Goal: Information Seeking & Learning: Learn about a topic

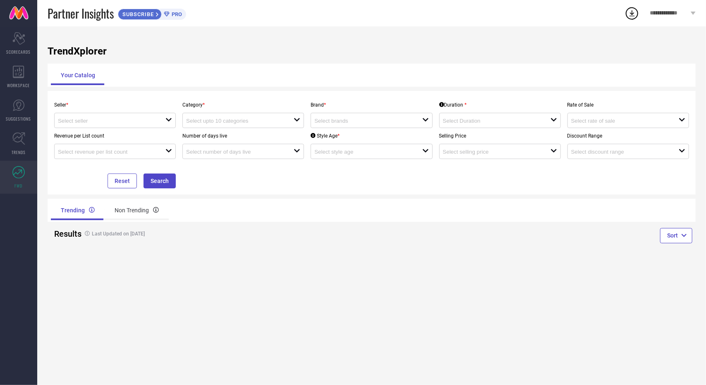
click at [21, 12] on link at bounding box center [18, 13] width 37 height 26
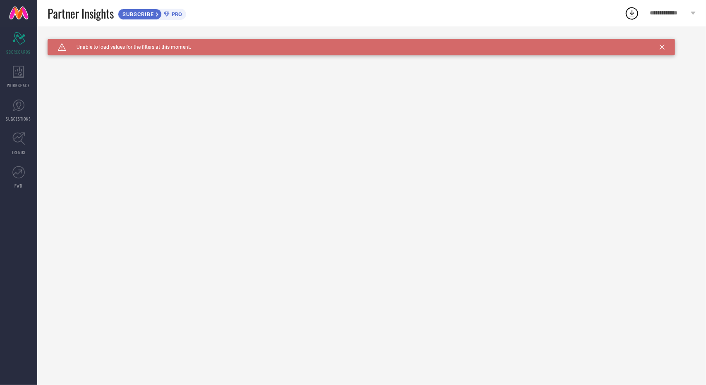
click at [181, 15] on span "PRO" at bounding box center [176, 14] width 12 height 6
click at [11, 43] on div "Scorecard SCORECARDS" at bounding box center [18, 43] width 37 height 33
click at [17, 63] on div "WORKSPACE" at bounding box center [18, 76] width 37 height 33
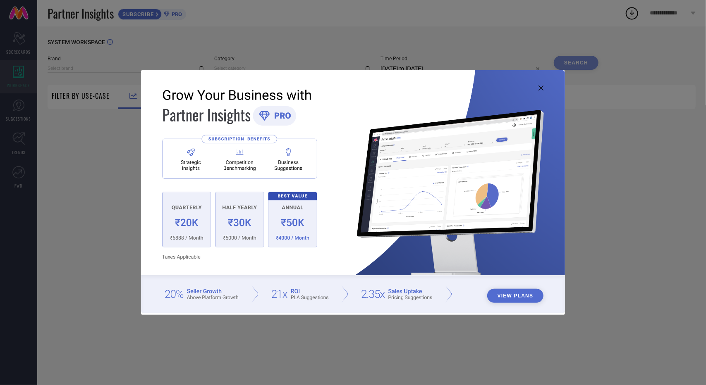
type input "1 STOP FASHION"
type input "All"
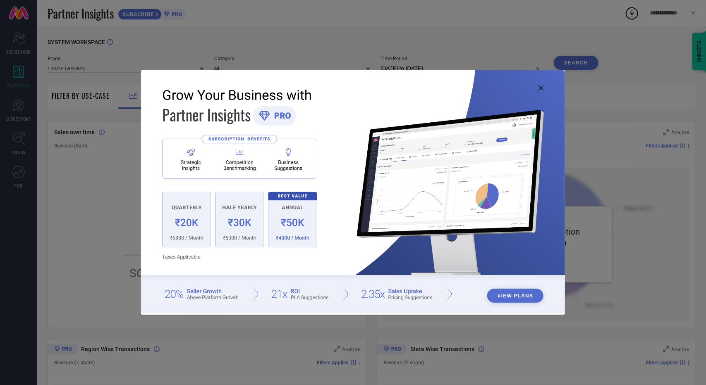
click at [13, 114] on div "View Plans" at bounding box center [353, 192] width 706 height 385
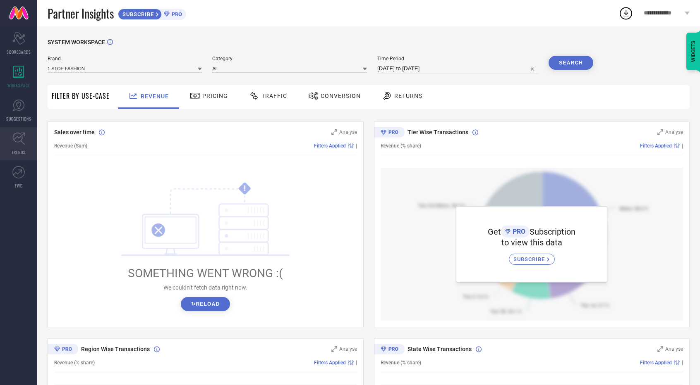
click at [15, 143] on icon at bounding box center [18, 138] width 13 height 13
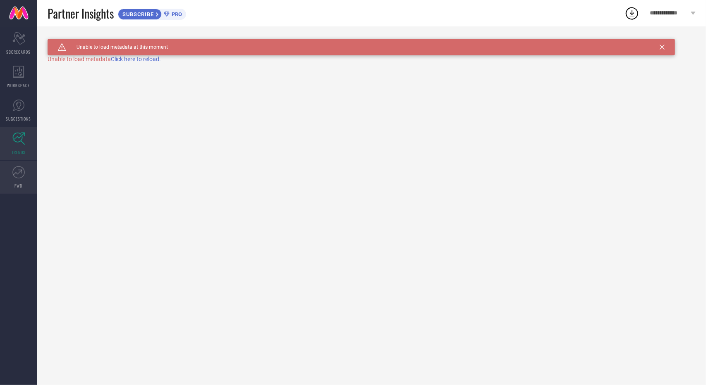
click at [21, 172] on icon at bounding box center [18, 172] width 12 height 12
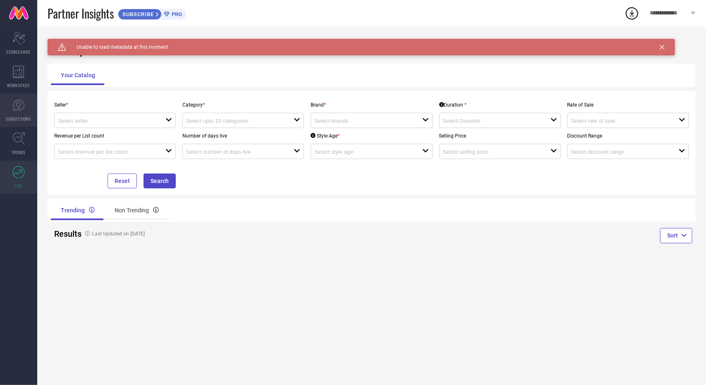
click at [23, 115] on link "SUGGESTIONS" at bounding box center [18, 110] width 37 height 33
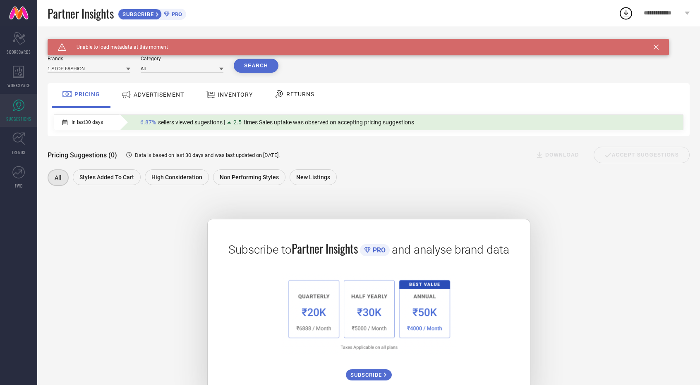
click at [159, 98] on span "ADVERTISEMENT" at bounding box center [159, 94] width 50 height 7
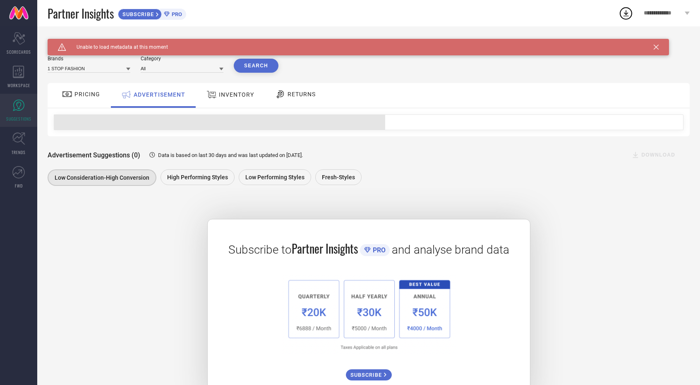
click at [232, 98] on span "INVENTORY" at bounding box center [236, 94] width 35 height 7
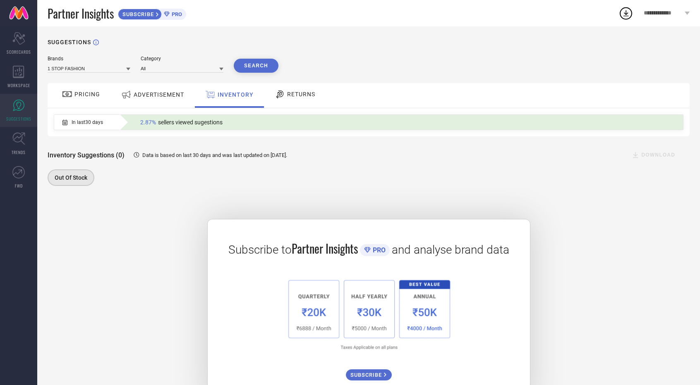
click at [297, 98] on span "RETURNS" at bounding box center [301, 94] width 28 height 7
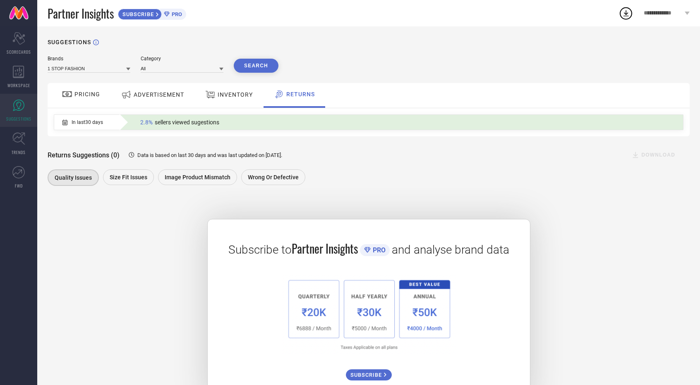
scroll to position [32, 0]
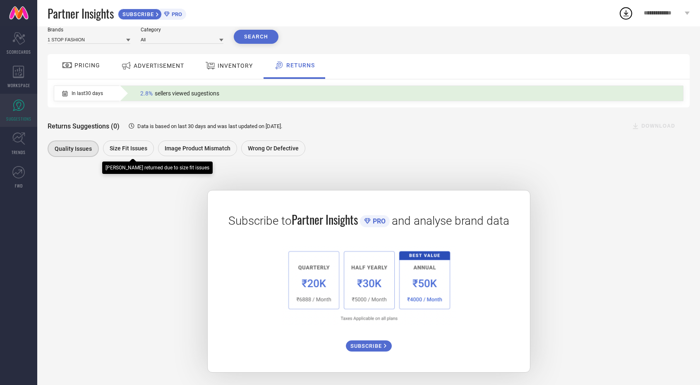
click at [127, 141] on div "Size fit issues" at bounding box center [128, 149] width 51 height 16
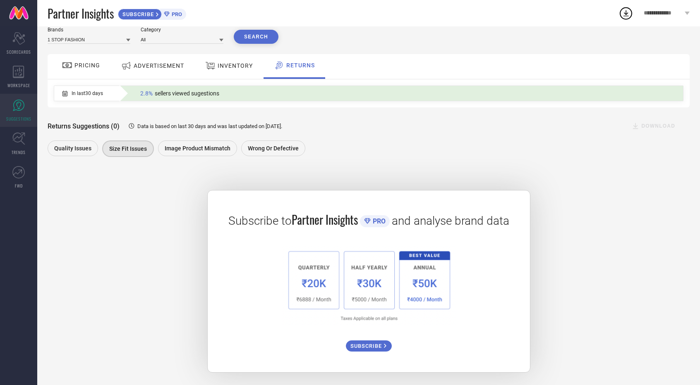
click at [78, 56] on div "PRICING" at bounding box center [81, 66] width 59 height 25
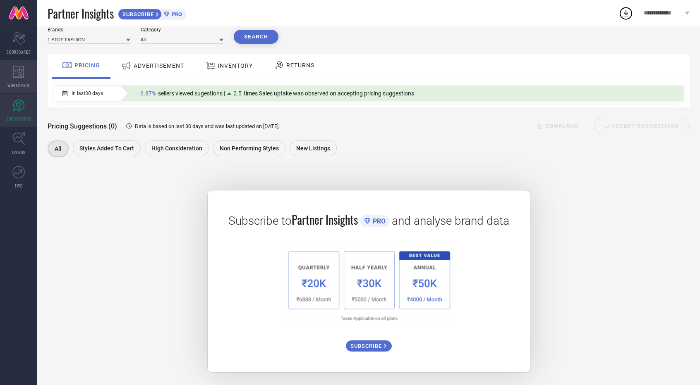
click at [13, 77] on icon at bounding box center [18, 72] width 11 height 12
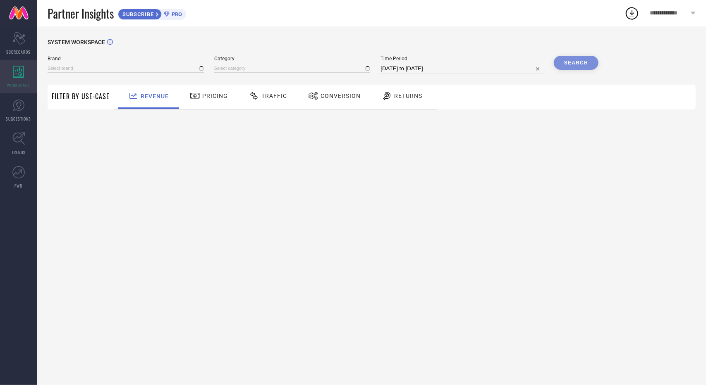
type input "1 STOP FASHION"
type input "All"
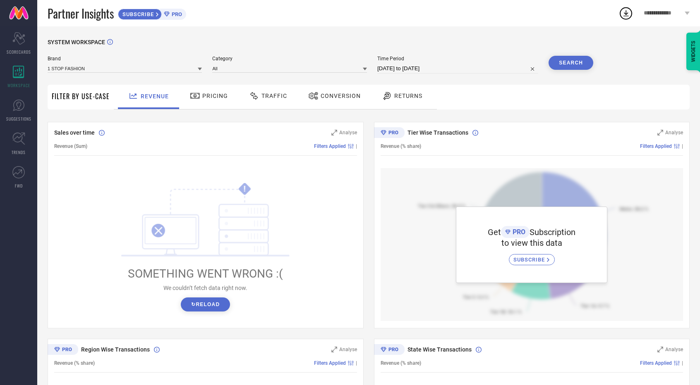
click at [217, 96] on span "Pricing" at bounding box center [215, 96] width 26 height 7
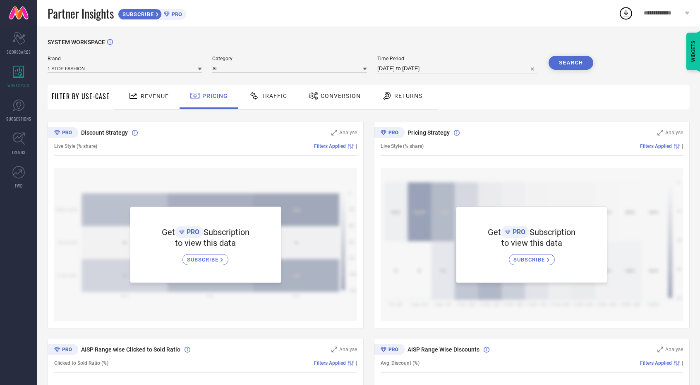
click at [271, 97] on span "Traffic" at bounding box center [274, 96] width 26 height 7
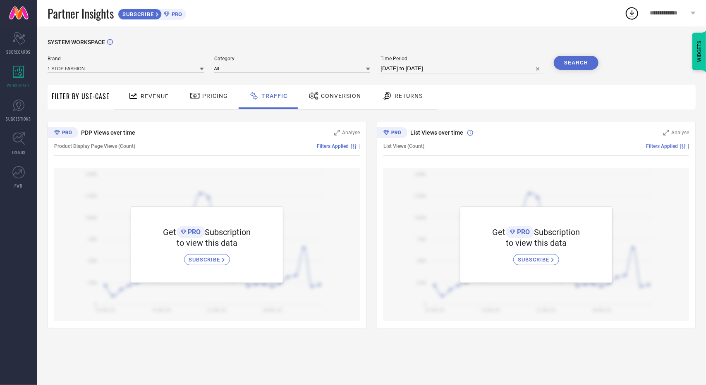
click at [343, 98] on span "Conversion" at bounding box center [341, 96] width 40 height 7
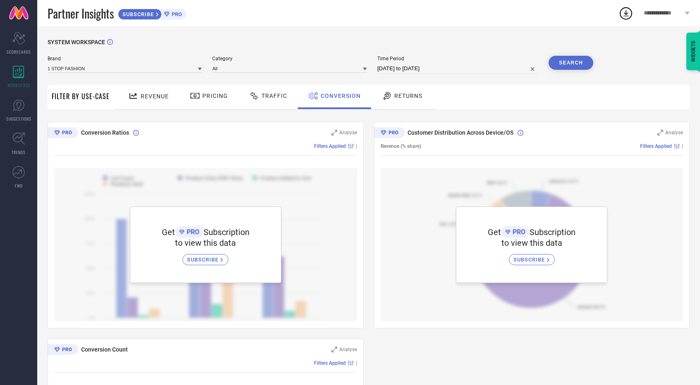
click at [404, 94] on span "Returns" at bounding box center [408, 96] width 28 height 7
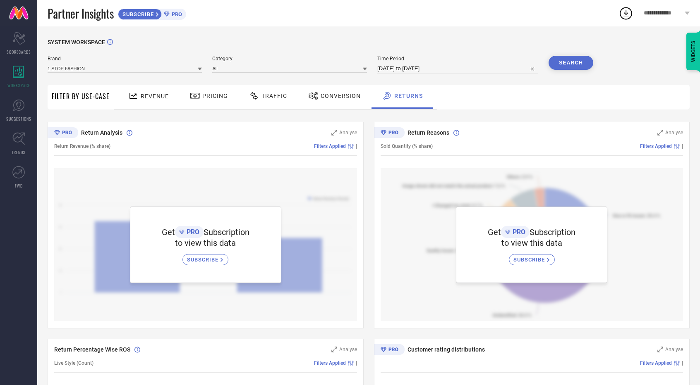
click at [147, 11] on span "SUBSCRIBE" at bounding box center [137, 14] width 38 height 6
click at [17, 49] on span "SCORECARDS" at bounding box center [19, 52] width 24 height 6
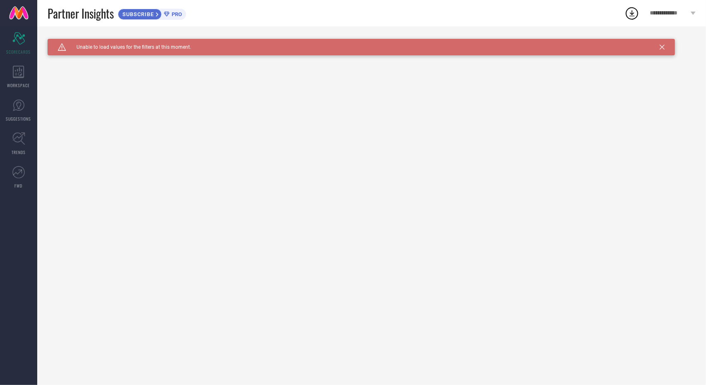
click at [123, 43] on div "Caution Created with Sketch. Unable to load values for the filters at this mome…" at bounding box center [361, 47] width 627 height 17
click at [633, 17] on icon at bounding box center [631, 13] width 15 height 15
